Goal: Navigation & Orientation: Find specific page/section

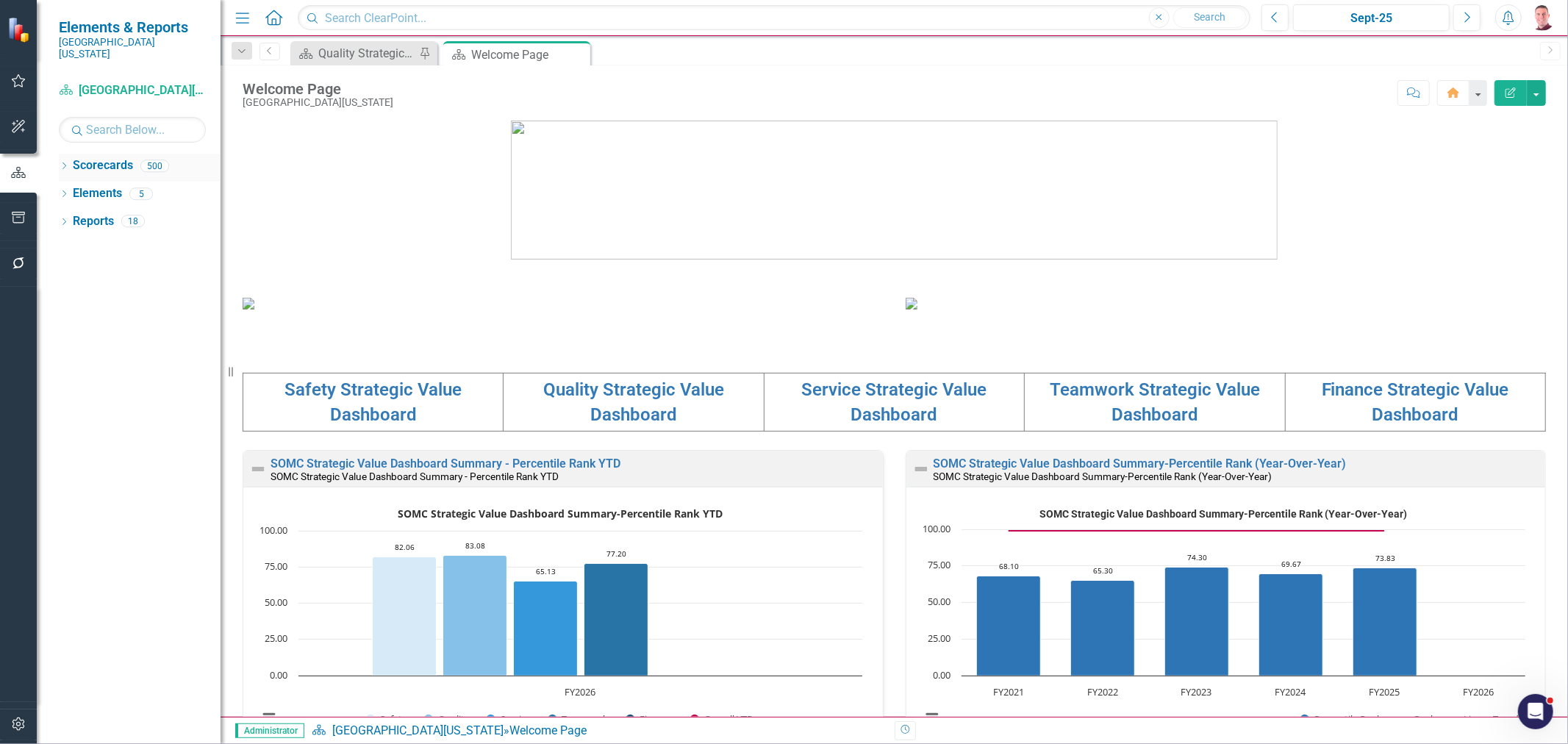
click at [66, 163] on icon "Dropdown" at bounding box center [64, 167] width 10 height 8
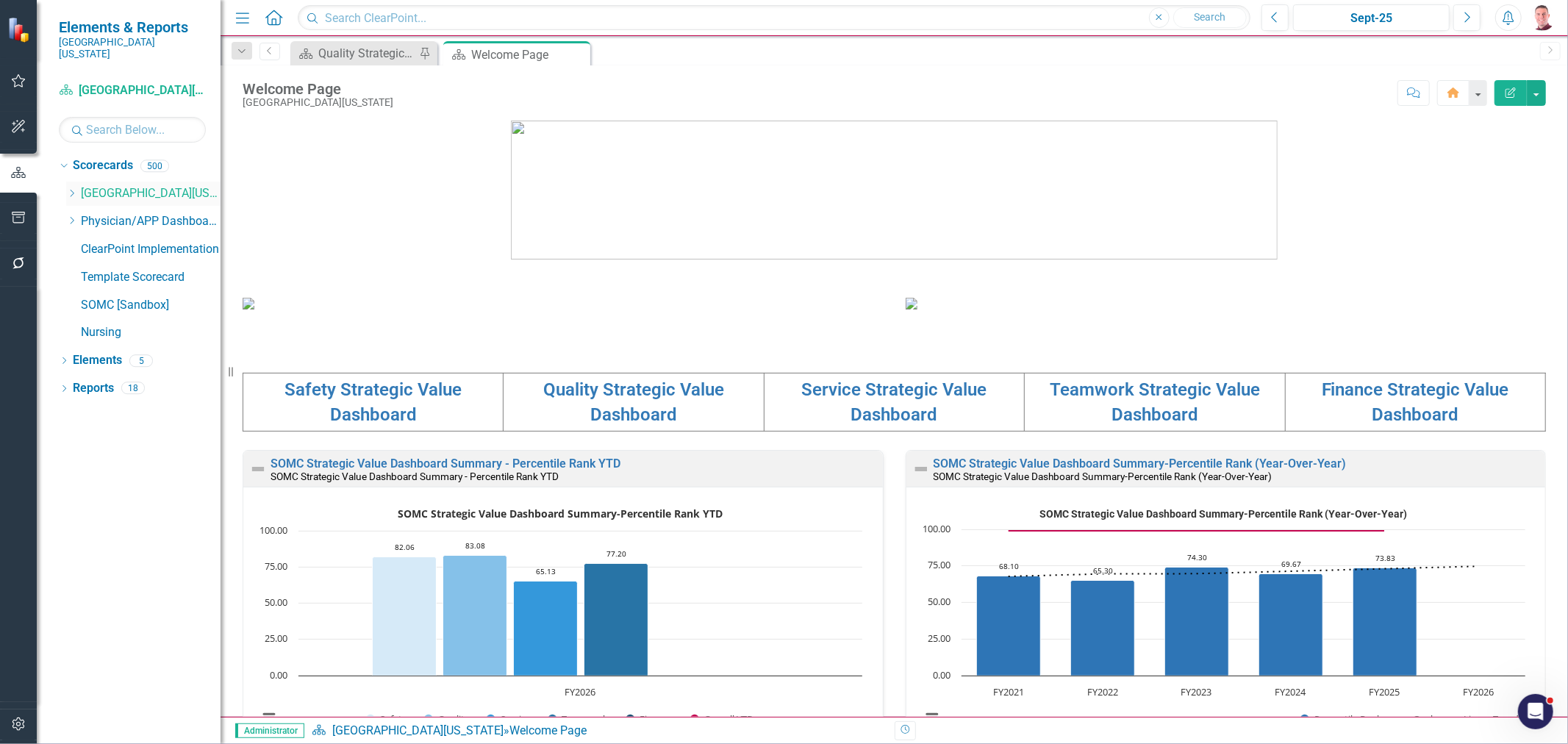
click at [72, 189] on icon "Dropdown" at bounding box center [72, 193] width 11 height 9
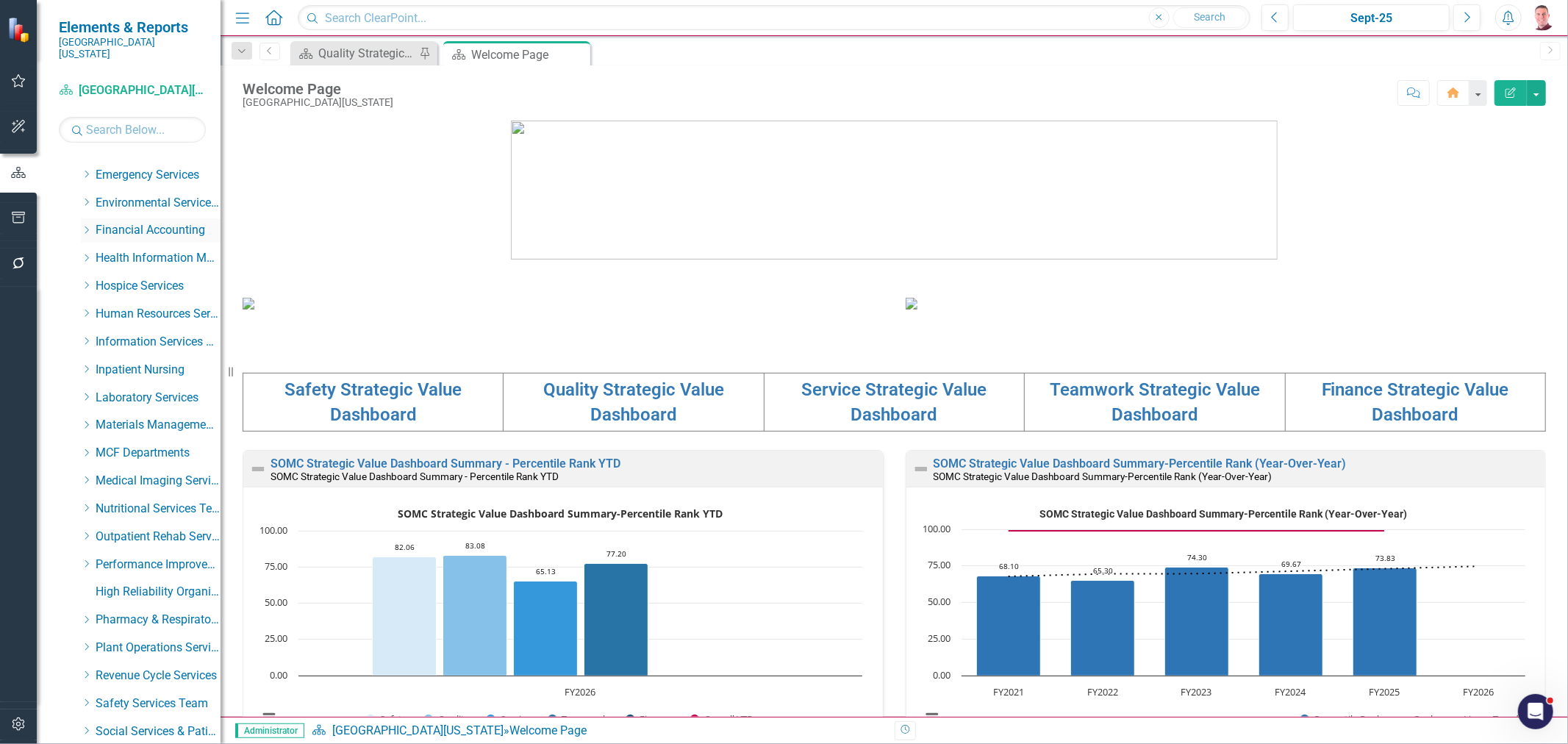
scroll to position [327, 0]
click at [87, 392] on icon at bounding box center [87, 396] width 4 height 7
click at [162, 554] on link "Eastern Family Practice" at bounding box center [166, 563] width 111 height 17
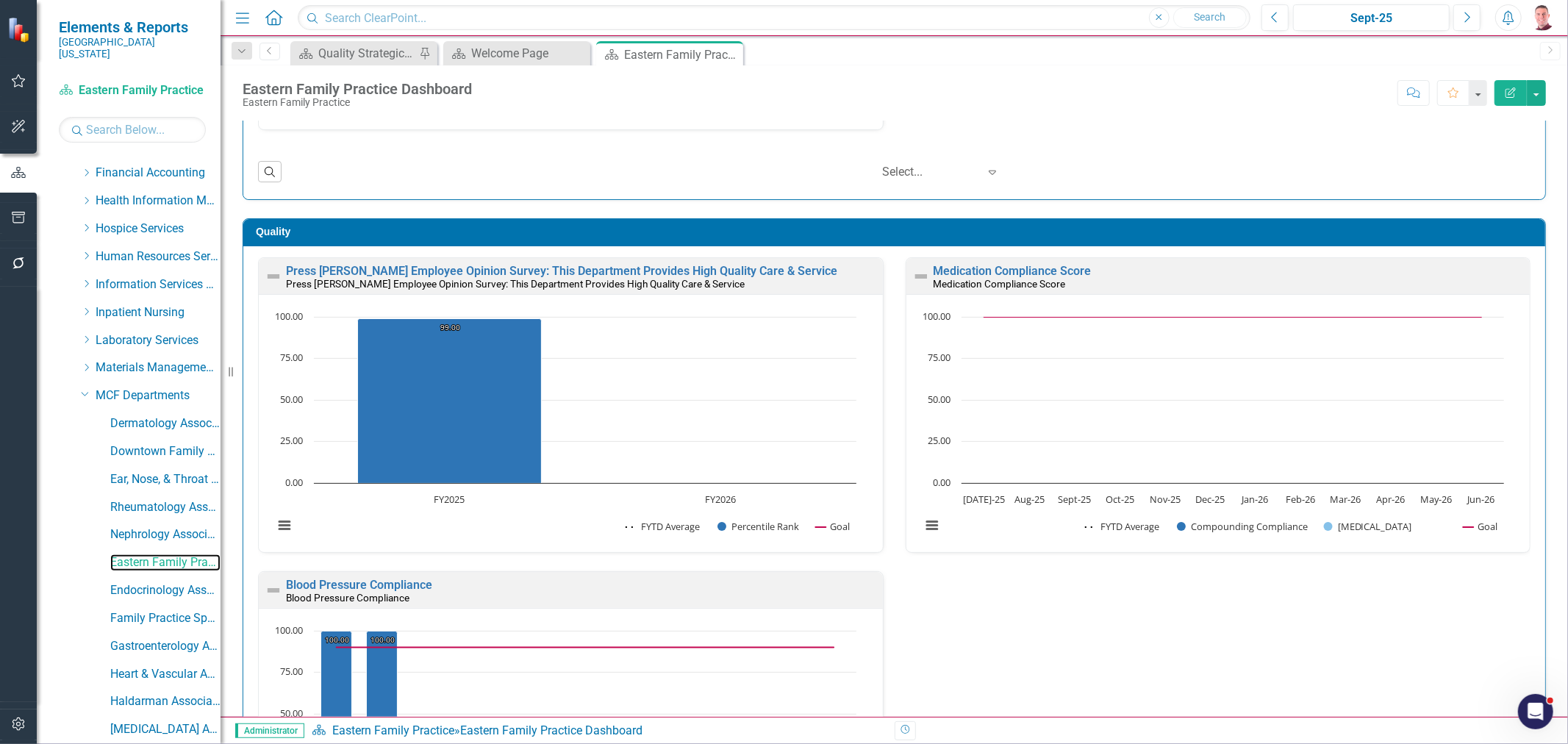
scroll to position [327, 0]
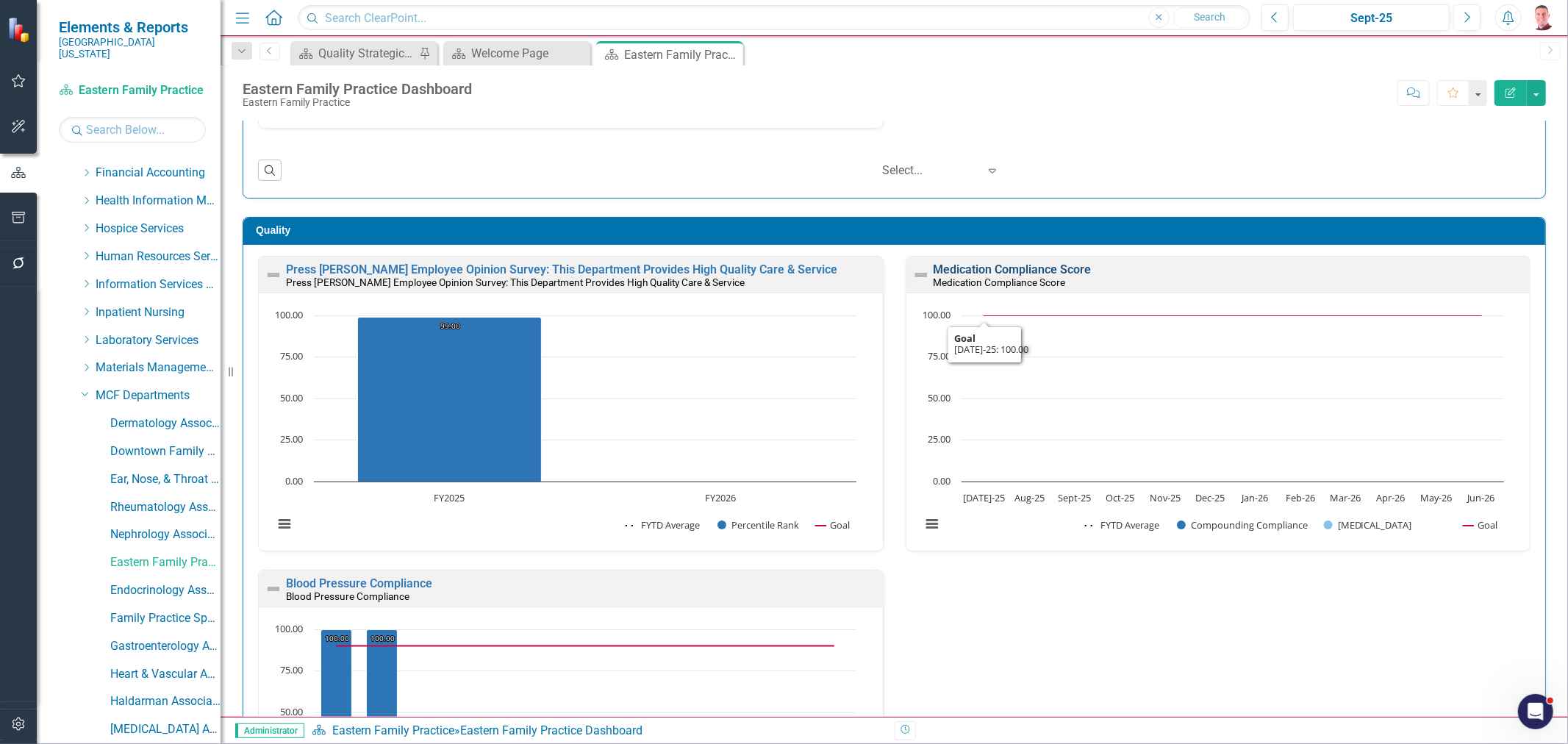
click at [988, 272] on link "Medication Compliance Score" at bounding box center [1013, 269] width 158 height 14
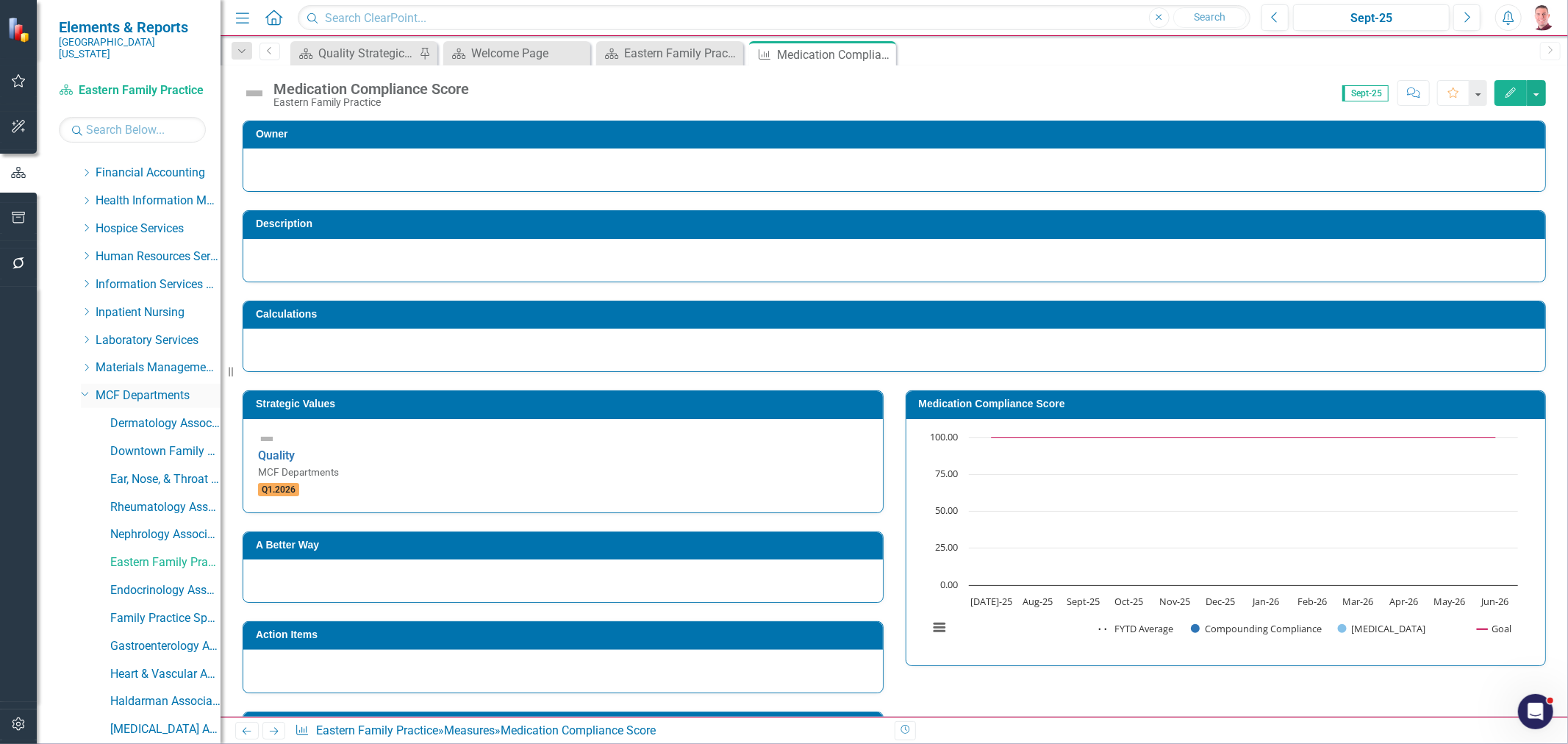
click at [114, 388] on link "MCF Departments" at bounding box center [158, 396] width 125 height 17
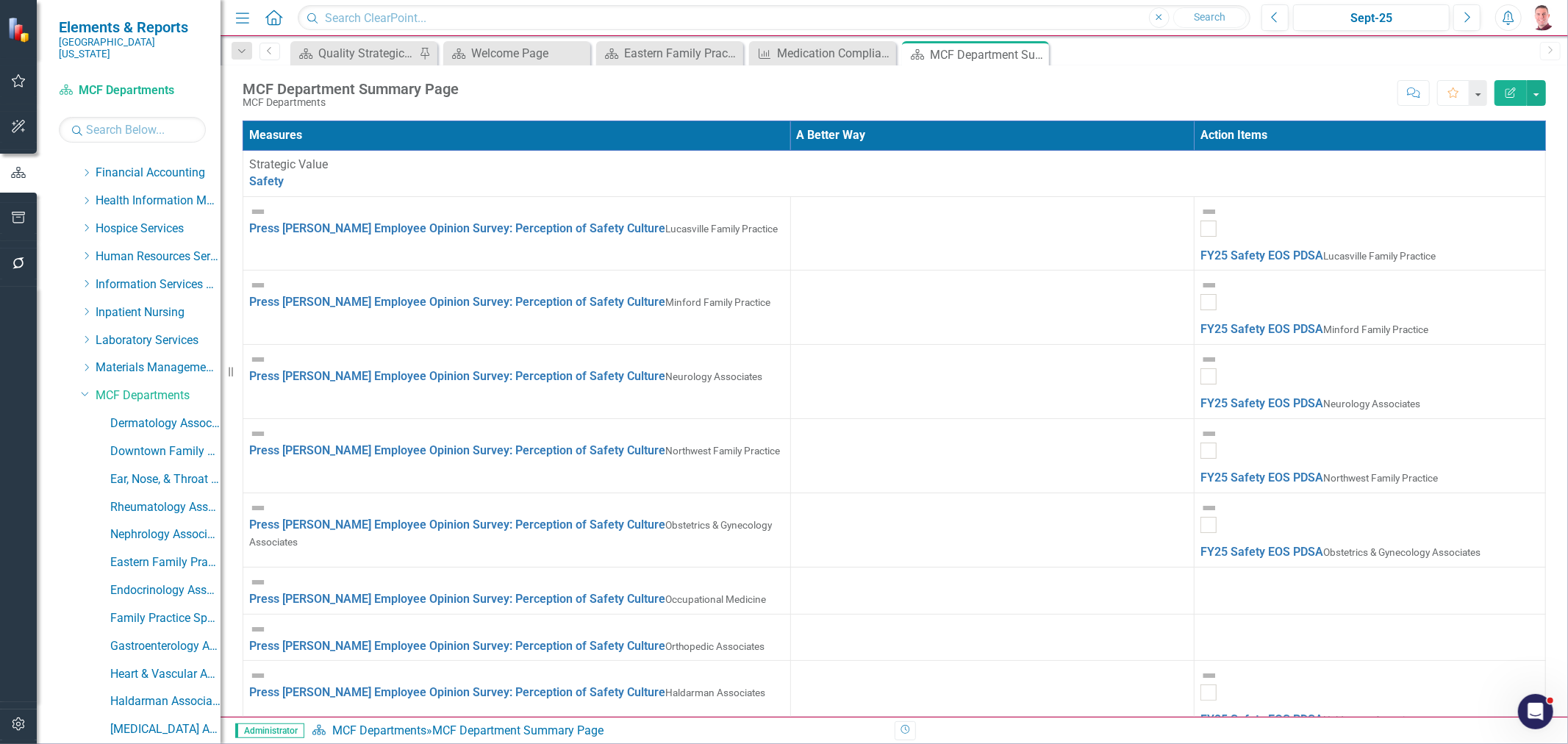
scroll to position [1716, 0]
